Goal: Task Accomplishment & Management: Use online tool/utility

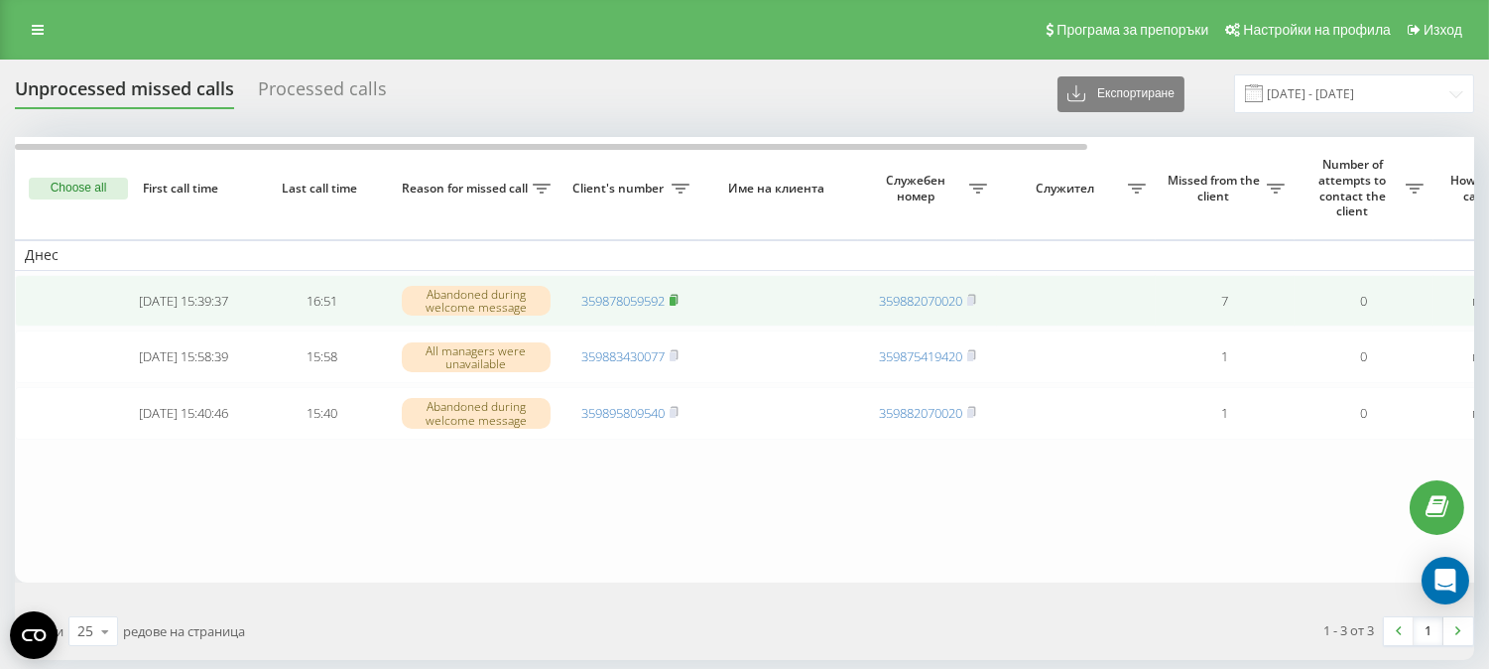
click at [675, 298] on rect at bounding box center [673, 301] width 6 height 9
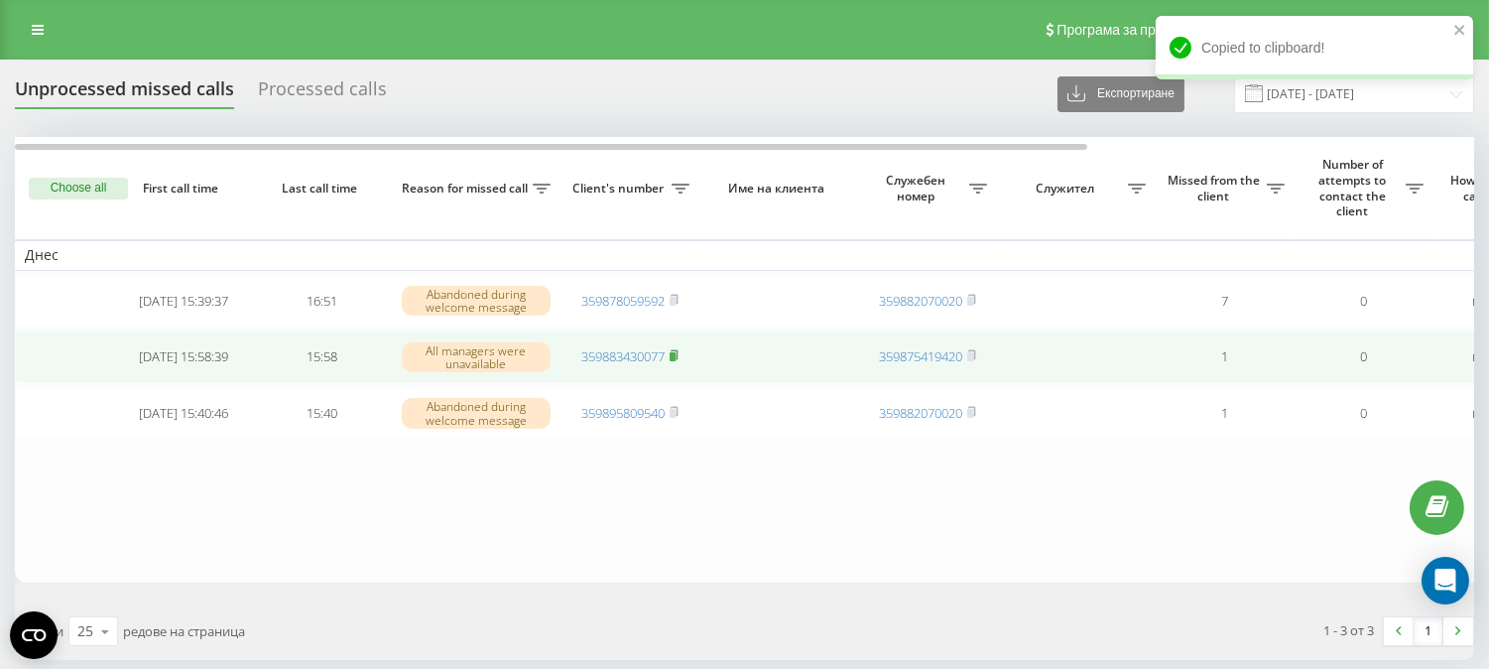
click at [677, 359] on icon at bounding box center [674, 354] width 7 height 9
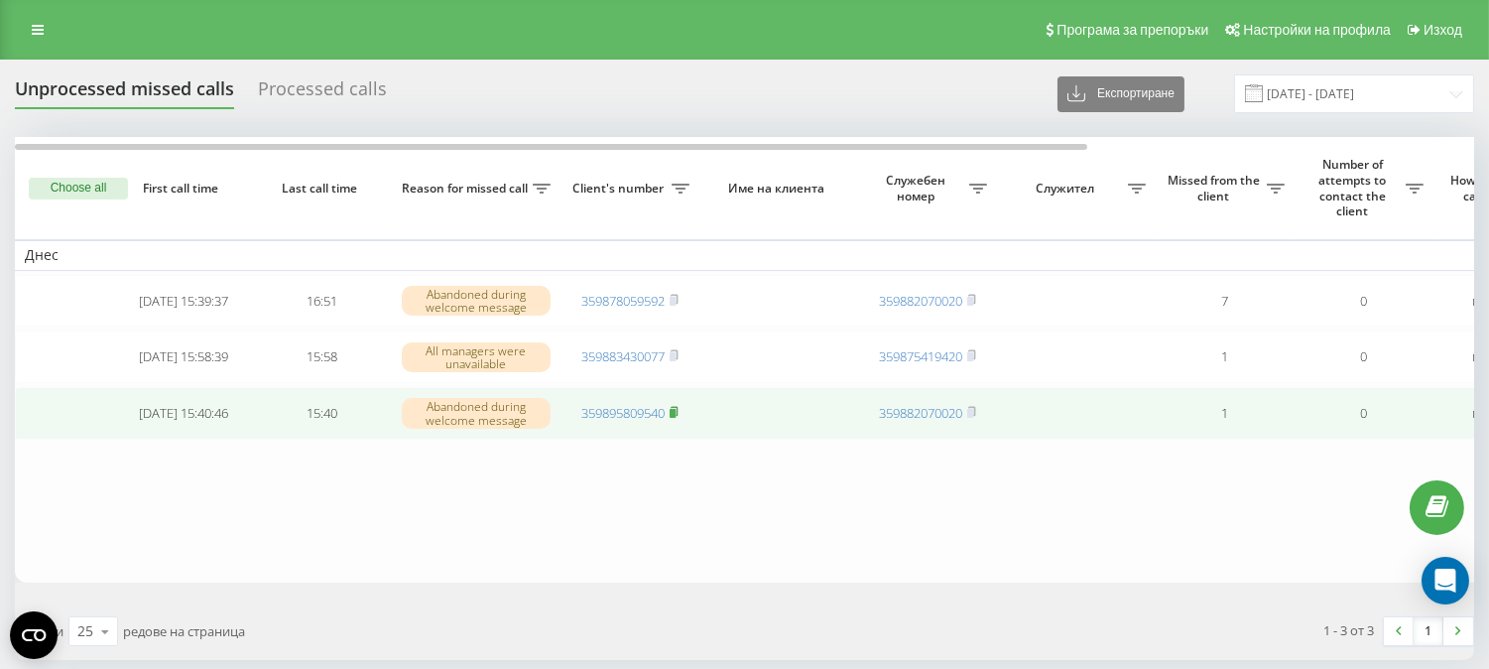
click at [675, 418] on rect at bounding box center [673, 413] width 6 height 9
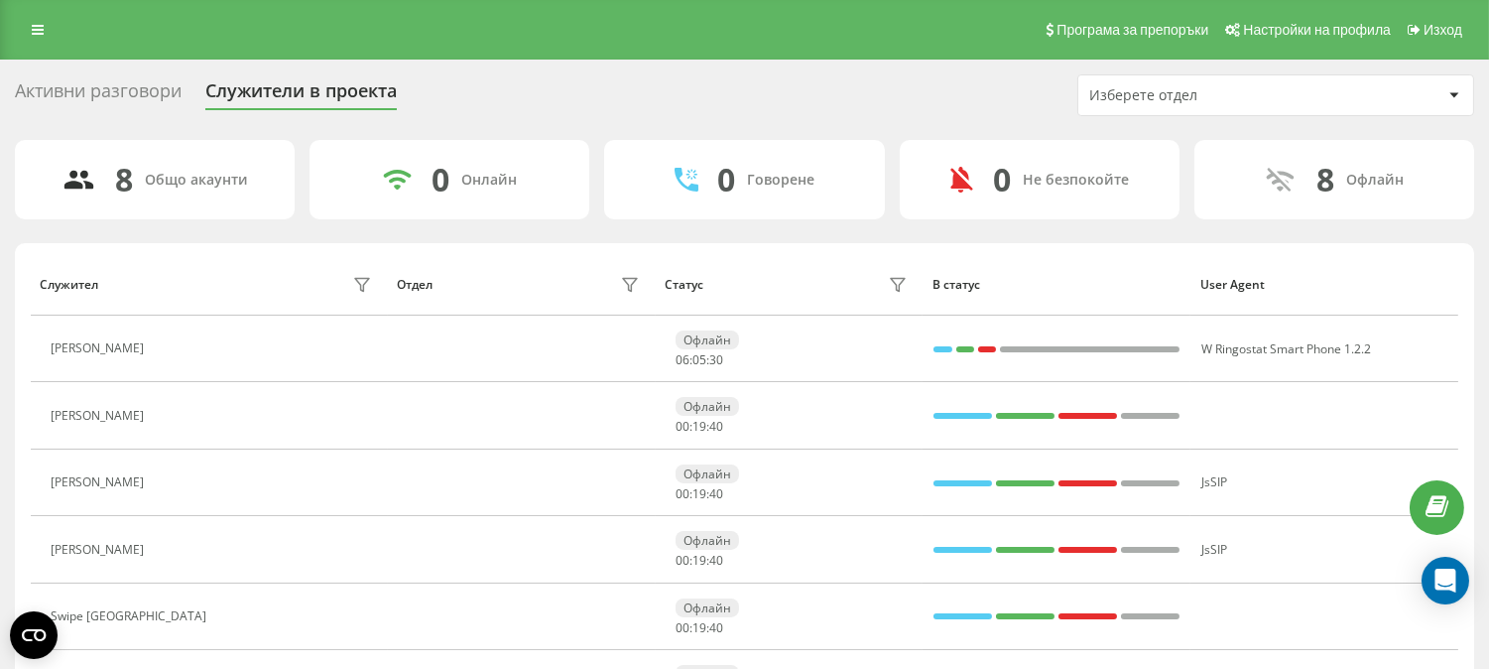
click at [69, 89] on div "Активни разговори" at bounding box center [98, 95] width 167 height 31
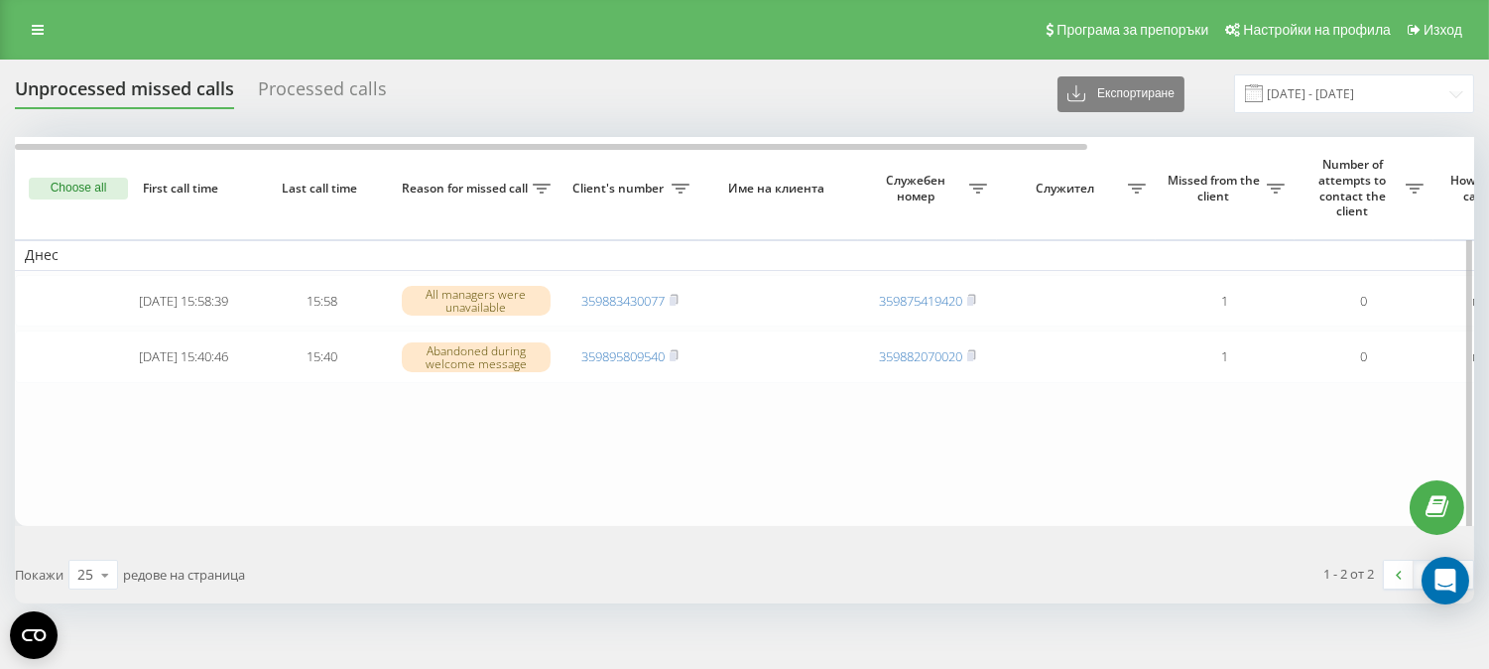
click at [77, 181] on button "Choose all" at bounding box center [78, 189] width 99 height 22
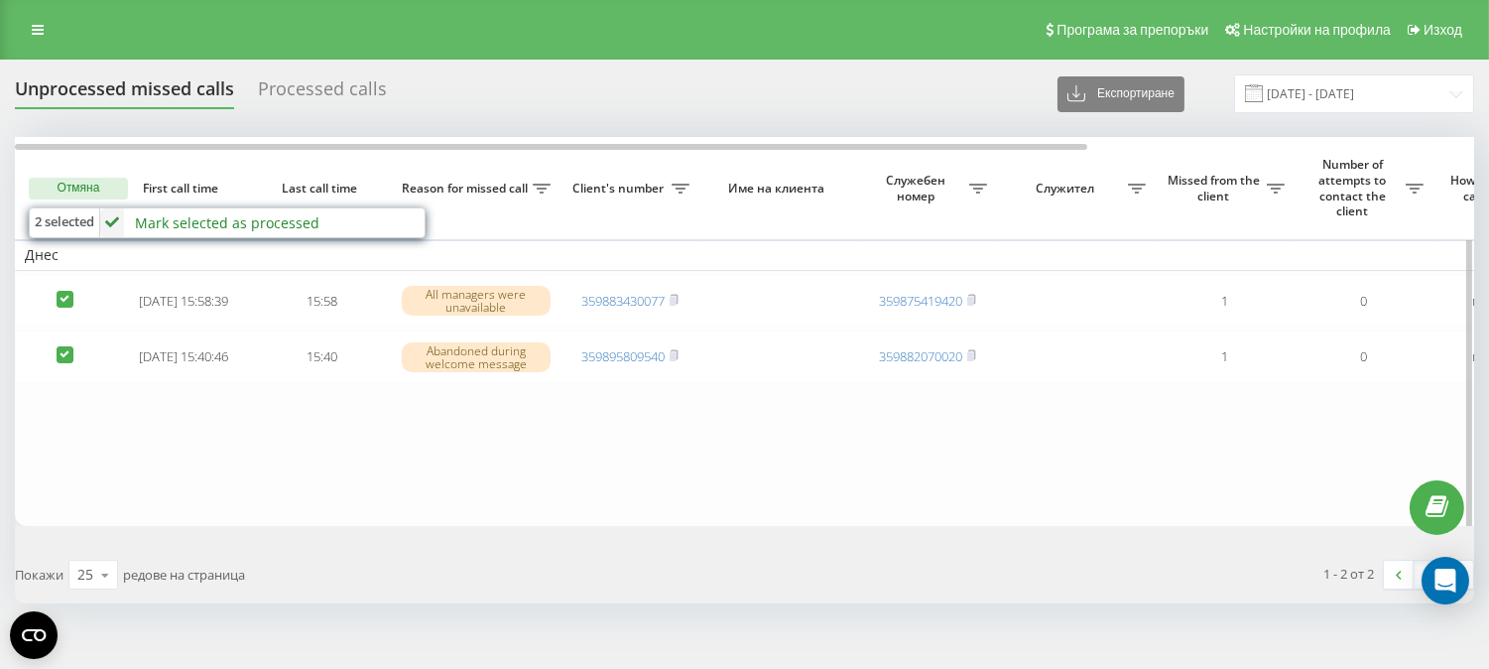
click at [218, 228] on div "Mark selected as processed" at bounding box center [227, 222] width 184 height 19
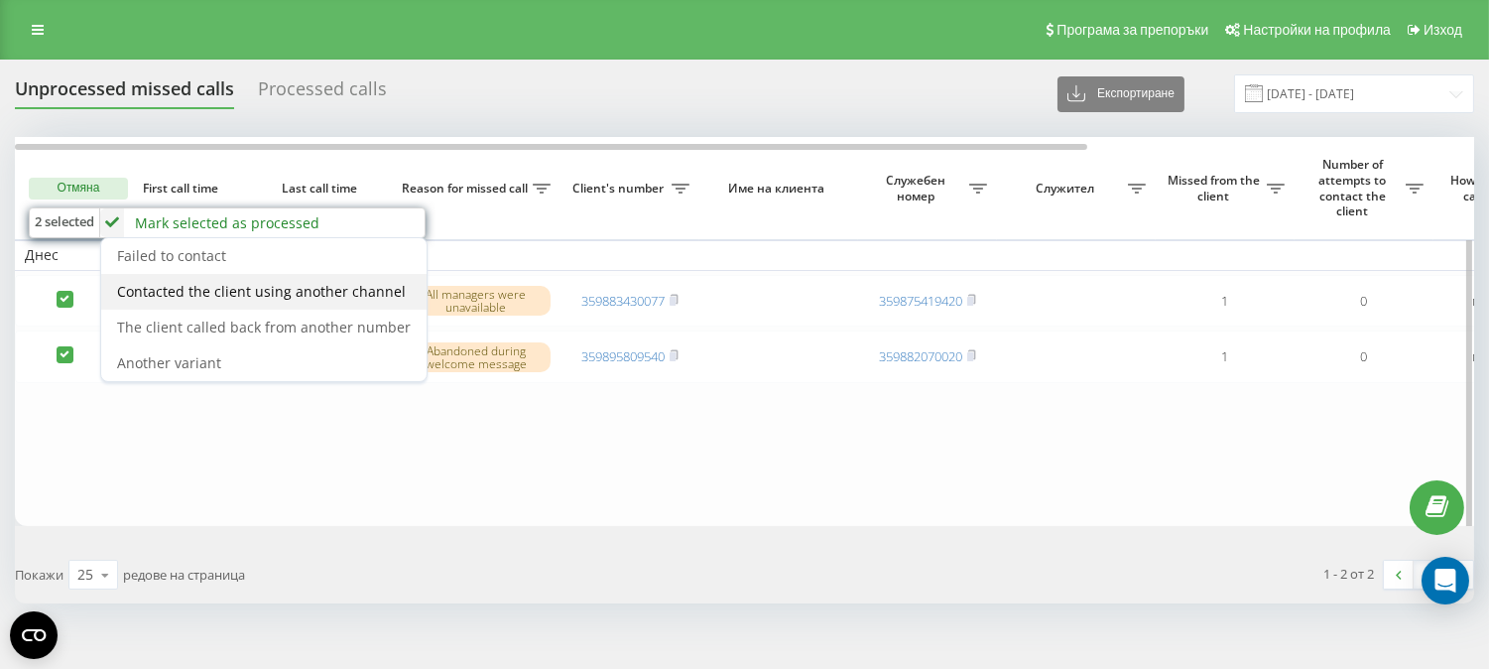
click at [373, 290] on span "Contacted the client using another channel" at bounding box center [261, 291] width 289 height 19
